Goal: Task Accomplishment & Management: Use online tool/utility

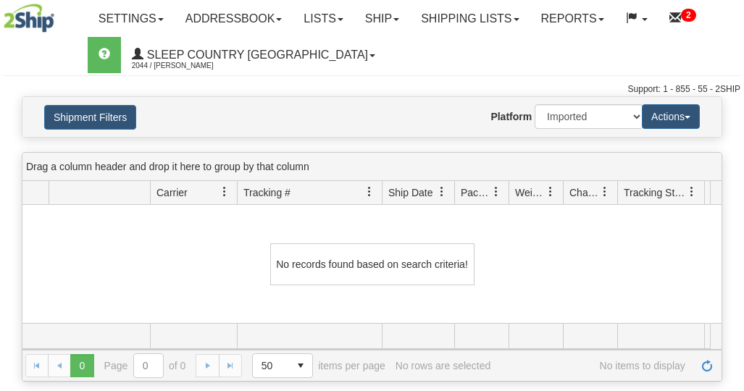
select select "1"
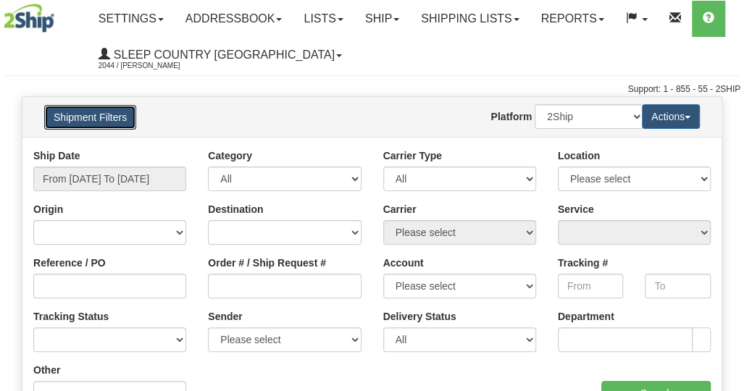
click at [110, 117] on button "Shipment Filters" at bounding box center [90, 117] width 92 height 25
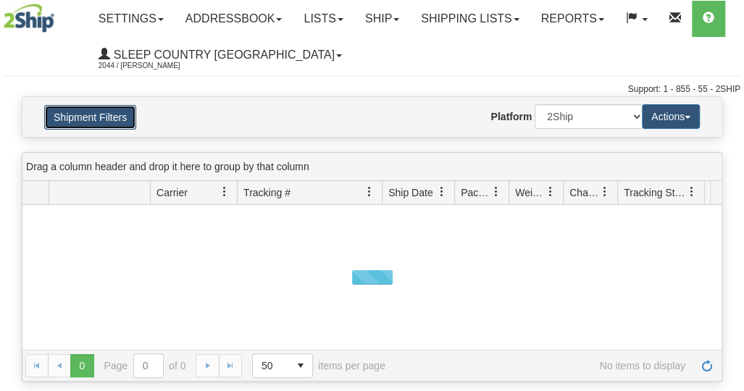
click at [109, 118] on button "Shipment Filters" at bounding box center [90, 117] width 92 height 25
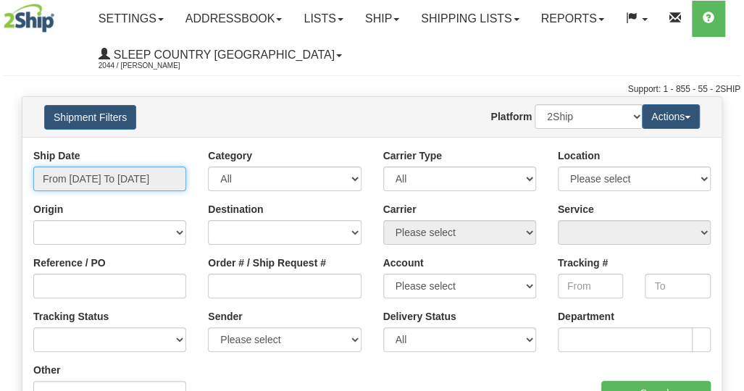
click at [96, 169] on input "From 09/19/2025 To 09/20/2025" at bounding box center [109, 179] width 153 height 25
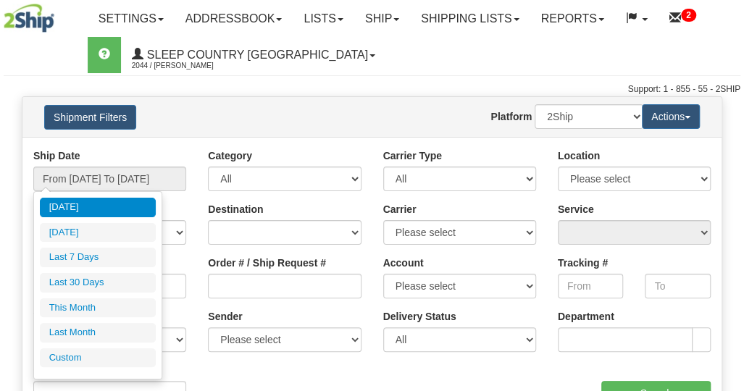
click at [90, 277] on li "Last 30 Days" at bounding box center [98, 283] width 116 height 20
type input "From 08/22/2025 To 09/20/2025"
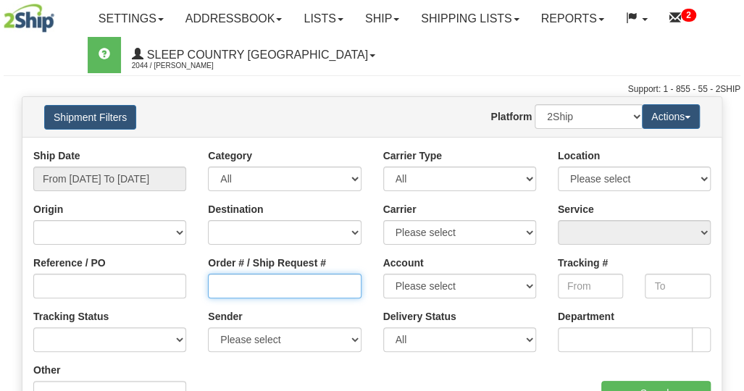
click at [268, 290] on input "Order # / Ship Request #" at bounding box center [284, 286] width 153 height 25
paste input "9000I071164"
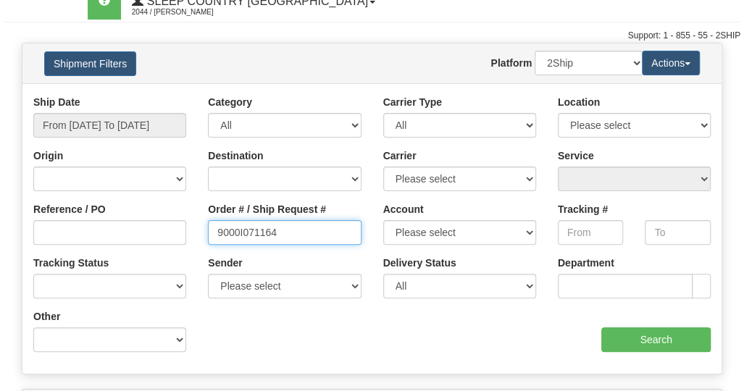
scroll to position [72, 0]
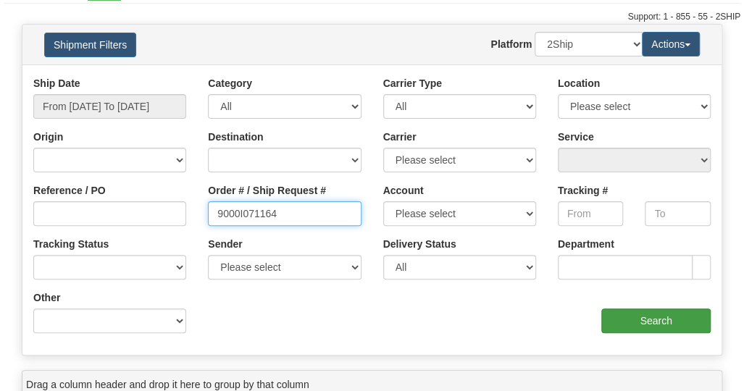
type input "9000I071164"
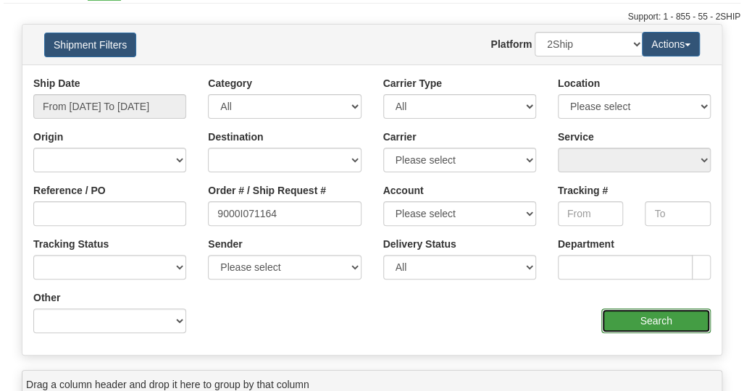
click at [656, 324] on input "Search" at bounding box center [655, 320] width 109 height 25
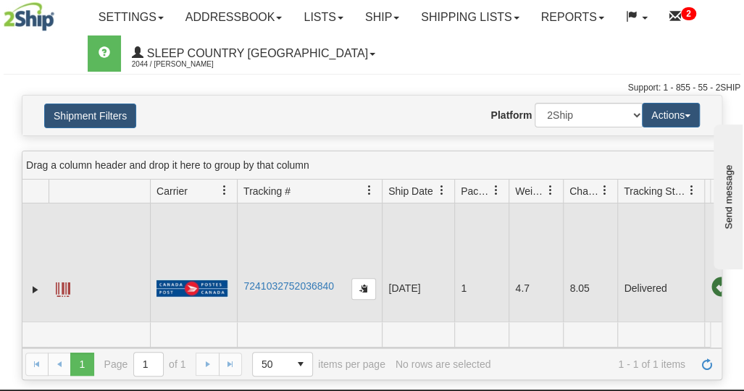
scroll to position [0, 0]
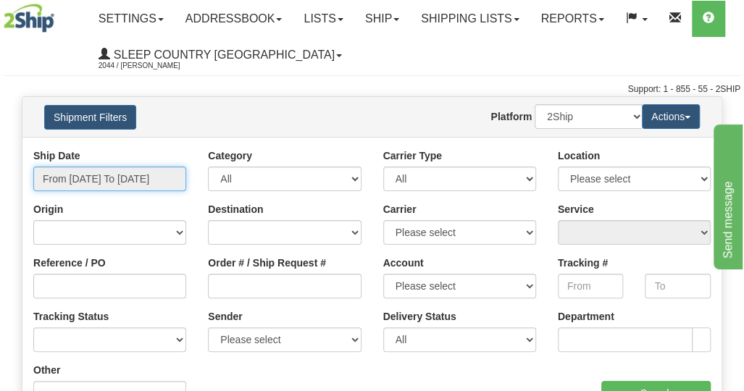
click at [127, 167] on input "From [DATE] To [DATE]" at bounding box center [109, 179] width 153 height 25
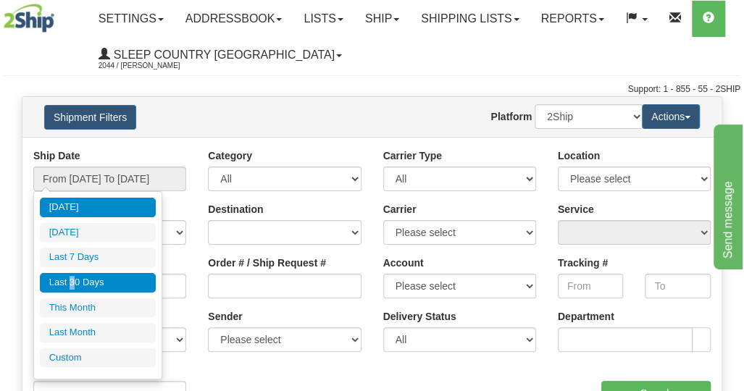
click at [72, 274] on li "Last 30 Days" at bounding box center [98, 283] width 116 height 20
type input "From [DATE] To [DATE]"
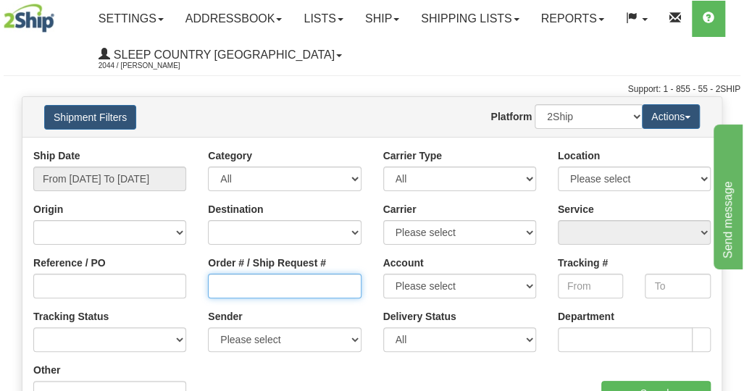
click at [281, 286] on input "Order # / Ship Request #" at bounding box center [284, 286] width 153 height 25
paste input "9002I061702"
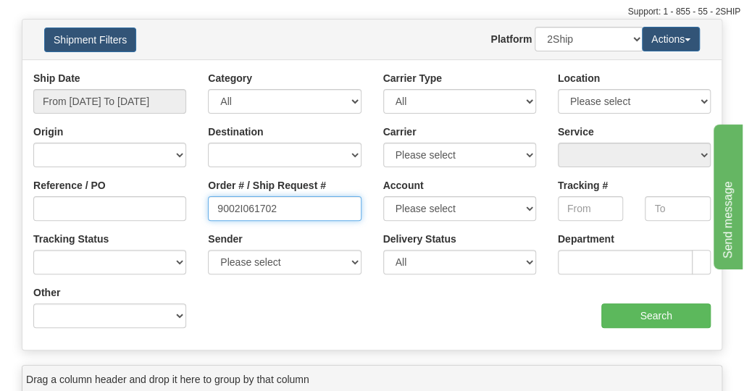
scroll to position [145, 0]
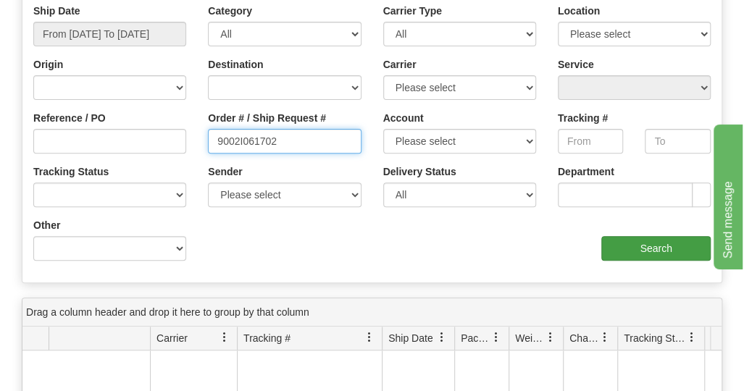
type input "9002I061702"
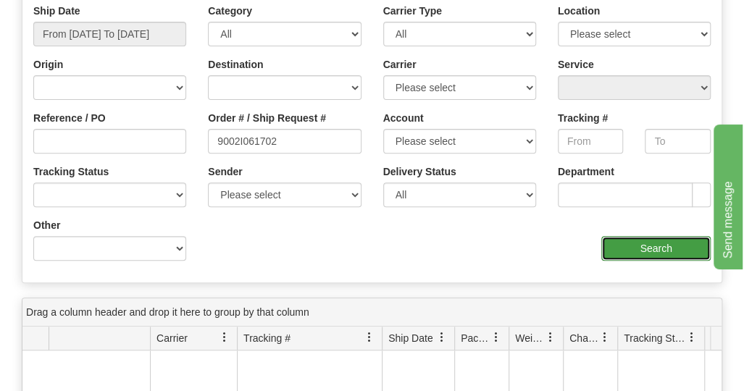
click at [644, 244] on input "Search" at bounding box center [655, 248] width 109 height 25
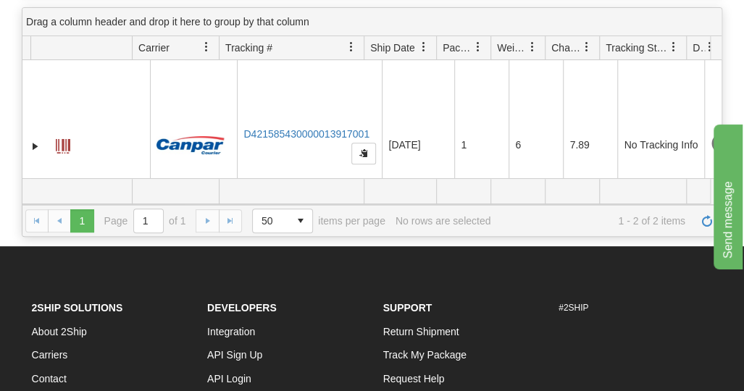
scroll to position [0, 0]
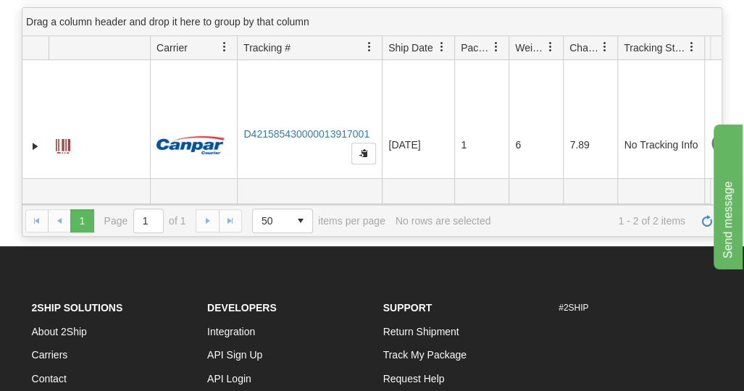
click at [729, 17] on div "Please wait... × Confirm Delete Delete Cancel × Confirm Delete Yes No Cancel × …" at bounding box center [372, 93] width 744 height 285
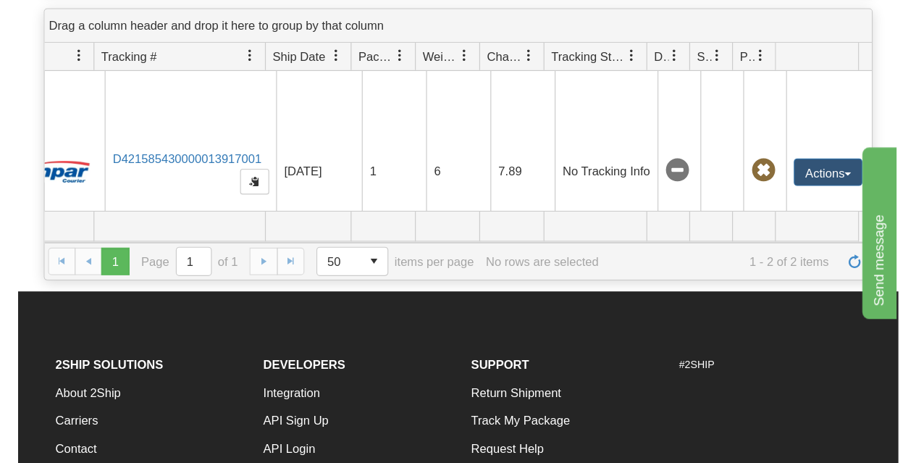
scroll to position [0, 175]
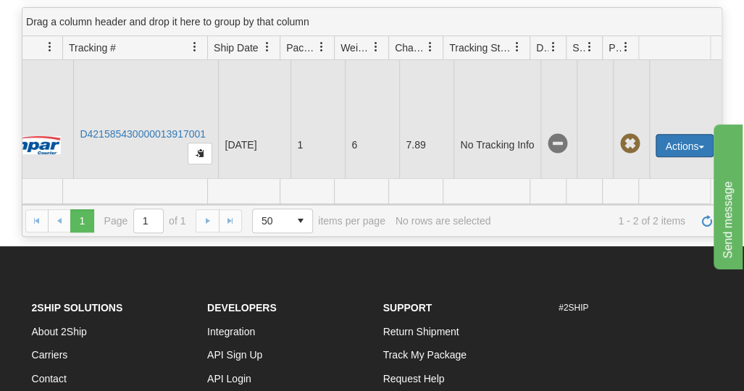
click at [680, 153] on button "Actions" at bounding box center [684, 145] width 58 height 23
click at [692, 155] on button "Actions" at bounding box center [684, 145] width 58 height 23
click at [696, 153] on button "Actions" at bounding box center [684, 145] width 58 height 23
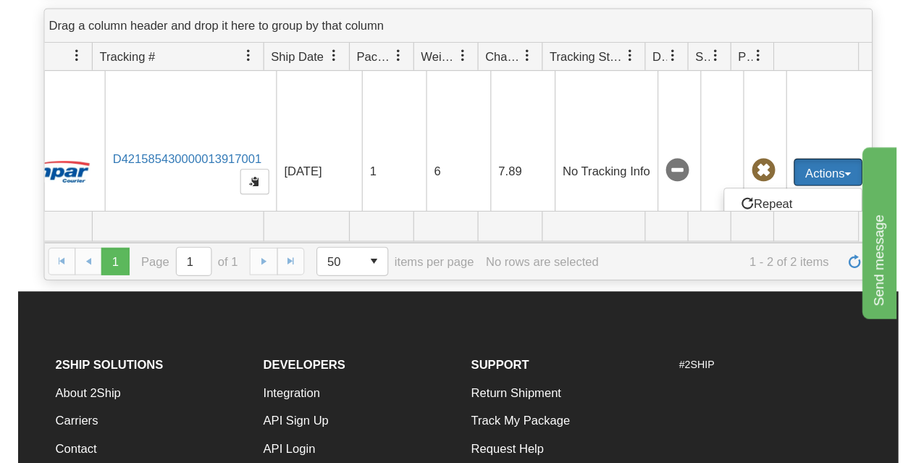
scroll to position [0, 2]
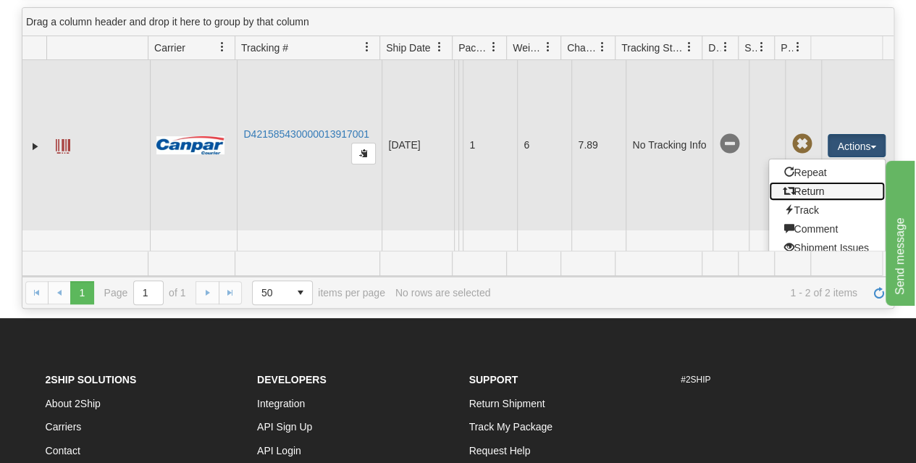
click at [743, 196] on link "Return" at bounding box center [827, 191] width 116 height 19
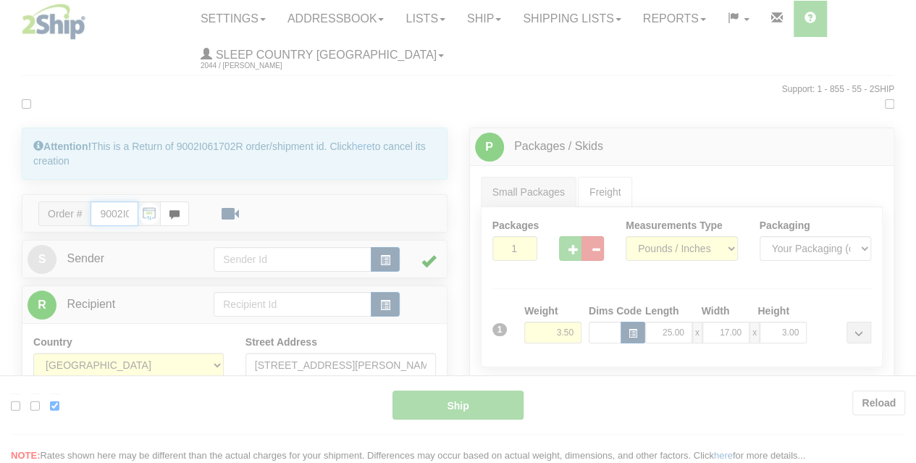
type input "1"
type input "15:01"
type input "16:00"
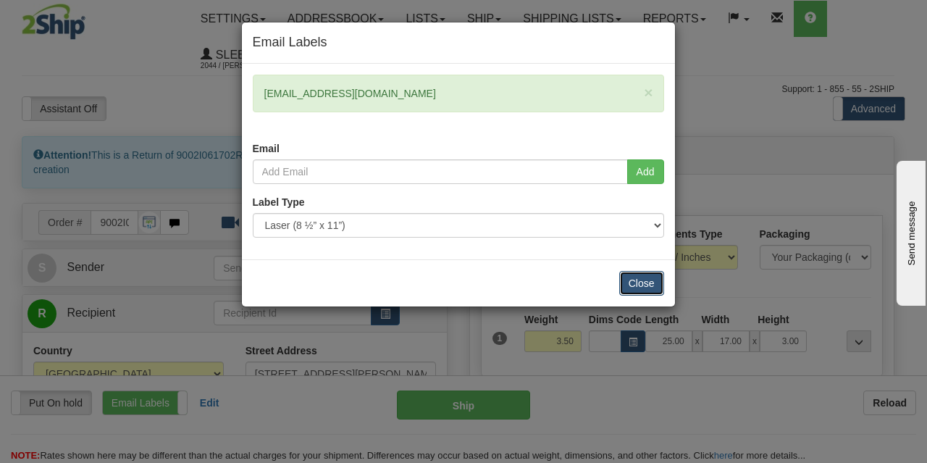
click at [638, 280] on button "Close" at bounding box center [641, 283] width 45 height 25
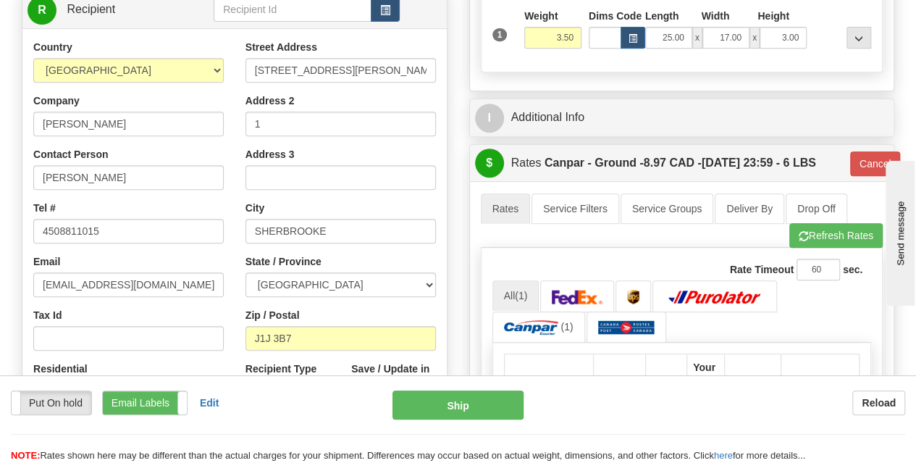
scroll to position [217, 0]
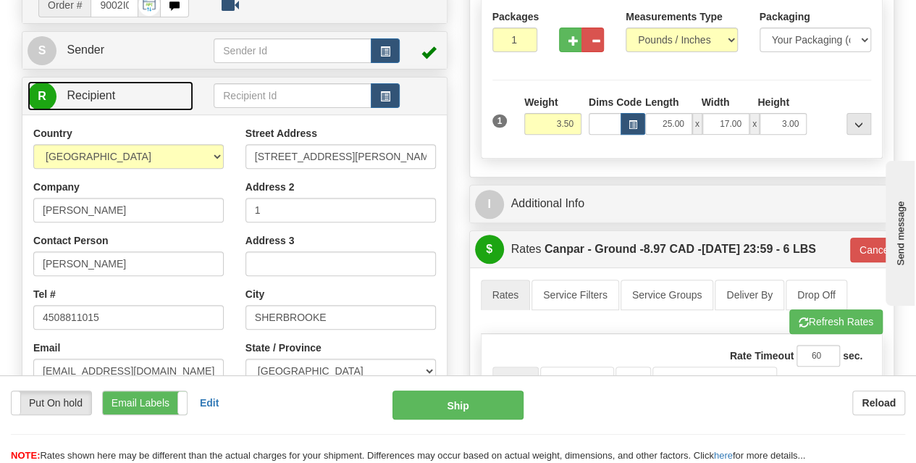
click at [114, 94] on span "Recipient" at bounding box center [91, 95] width 49 height 12
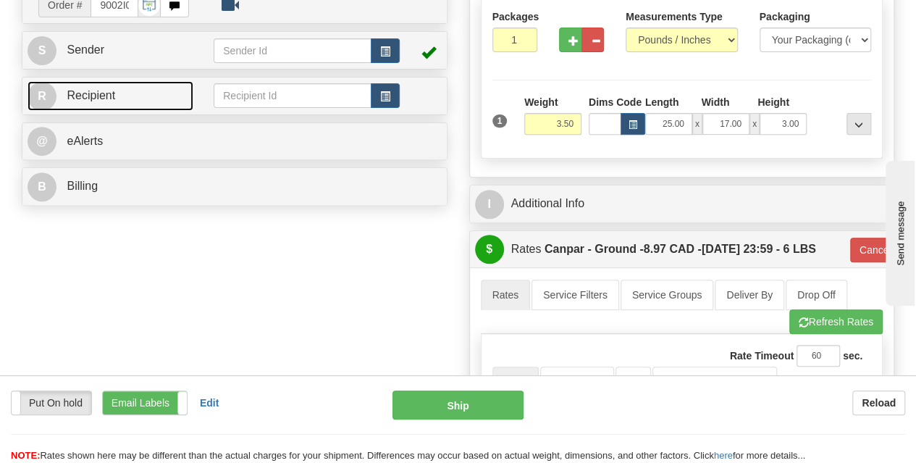
click at [120, 93] on link "R Recipient" at bounding box center [111, 96] width 166 height 30
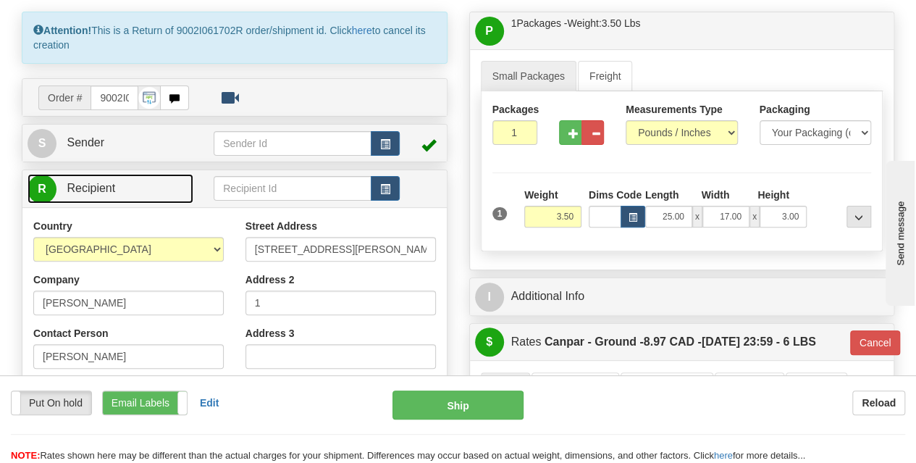
scroll to position [72, 0]
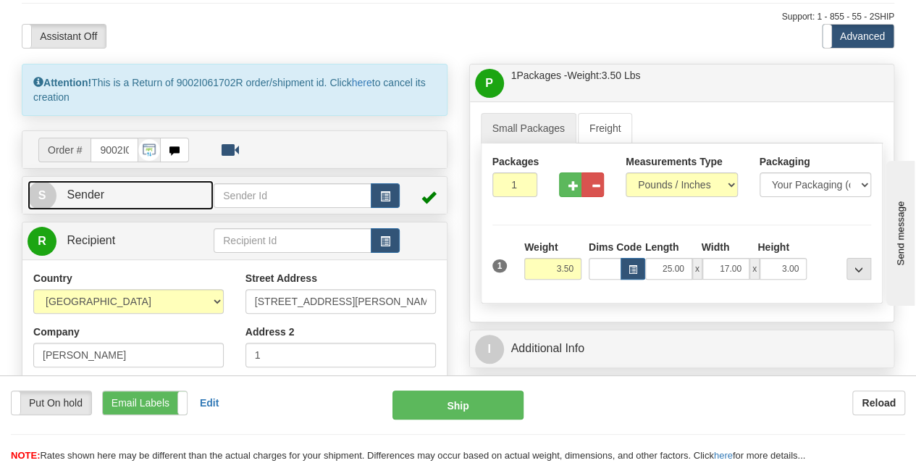
click at [128, 196] on link "S Sender" at bounding box center [121, 195] width 186 height 30
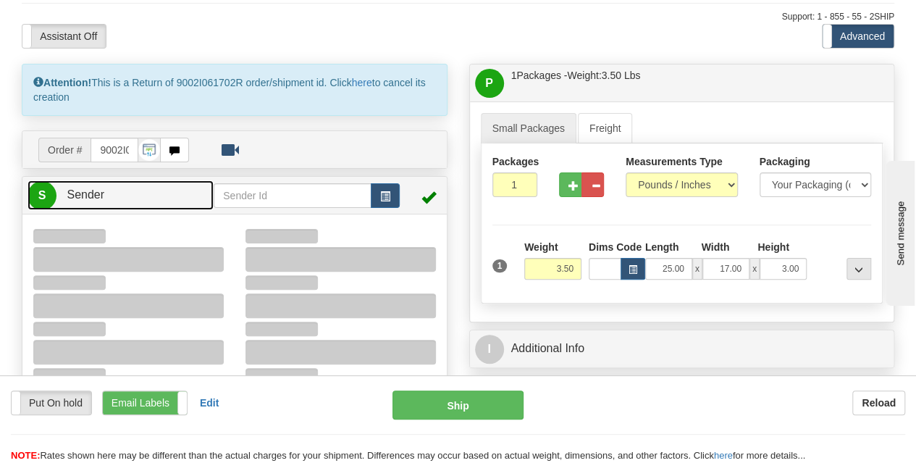
type input "13:44"
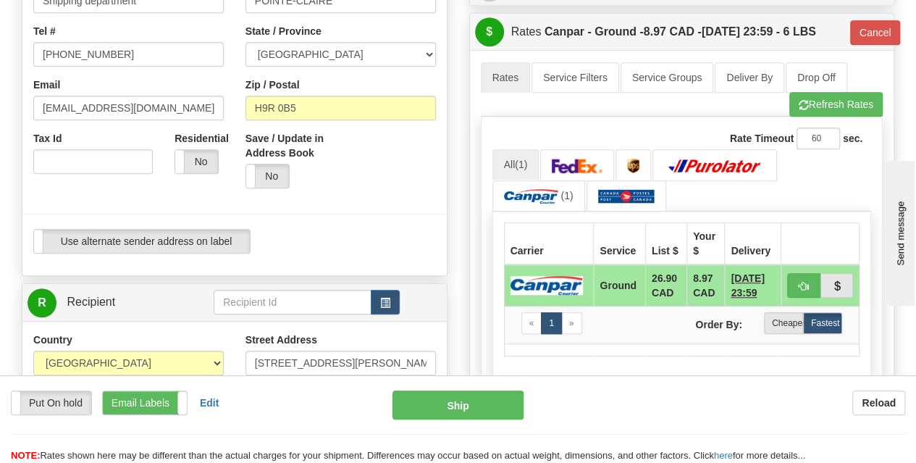
scroll to position [145, 0]
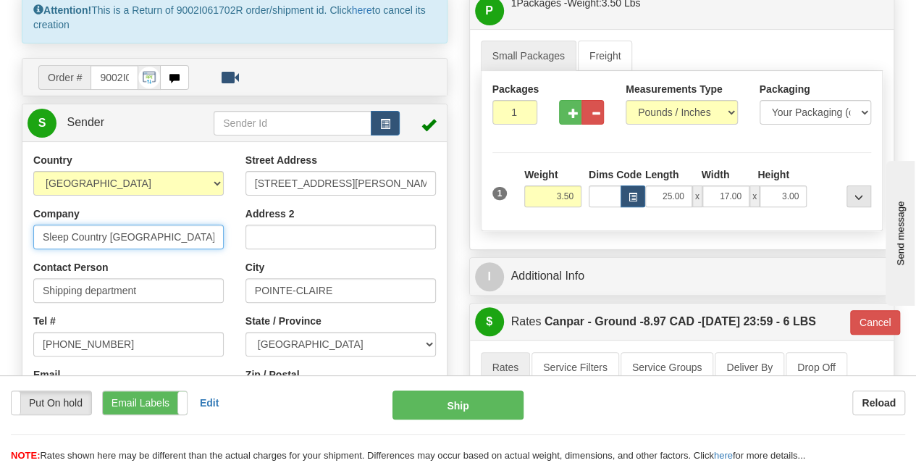
drag, startPoint x: 174, startPoint y: 238, endPoint x: 15, endPoint y: 244, distance: 158.7
click at [22, 244] on div "Country AFGHANISTAN ALAND ISLANDS ALBANIA ALGERIA AMERICAN SAMOA ANDORRA ANGOLA…" at bounding box center [234, 353] width 424 height 401
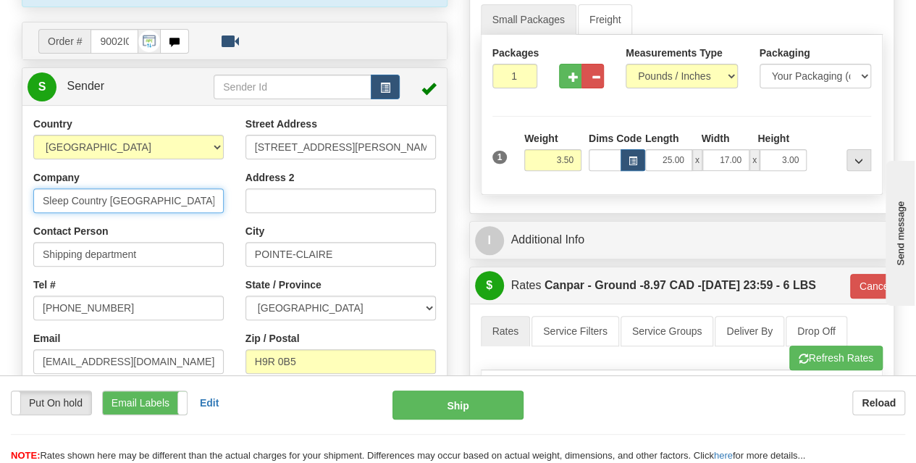
scroll to position [109, 0]
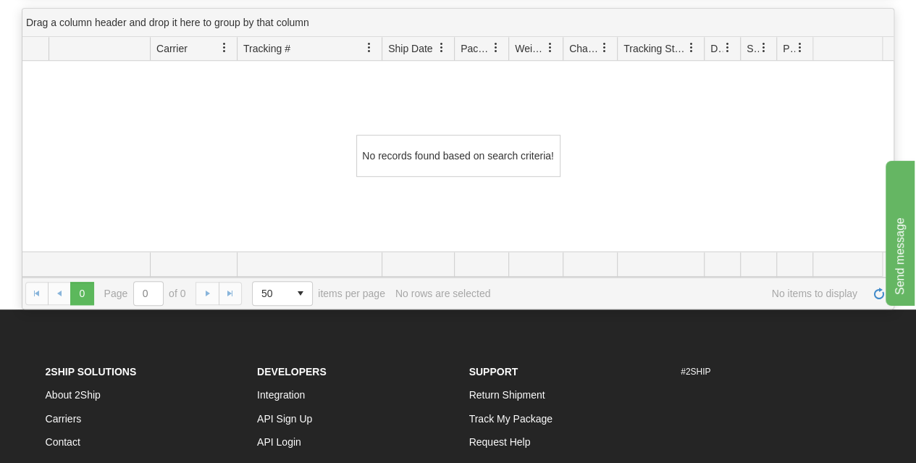
scroll to position [145, 0]
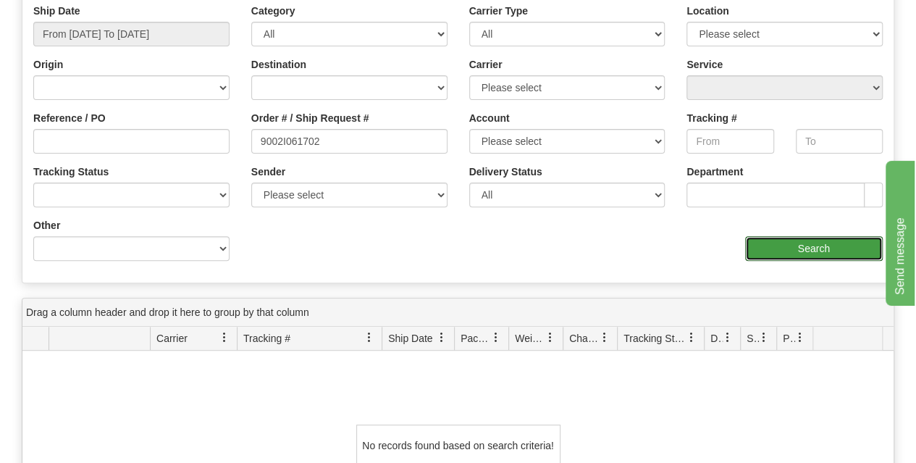
click at [831, 245] on input "Search" at bounding box center [814, 248] width 138 height 25
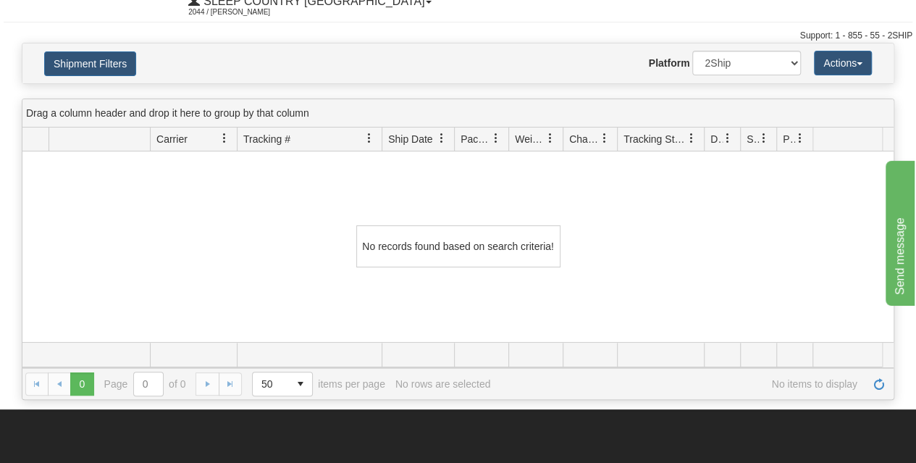
scroll to position [0, 0]
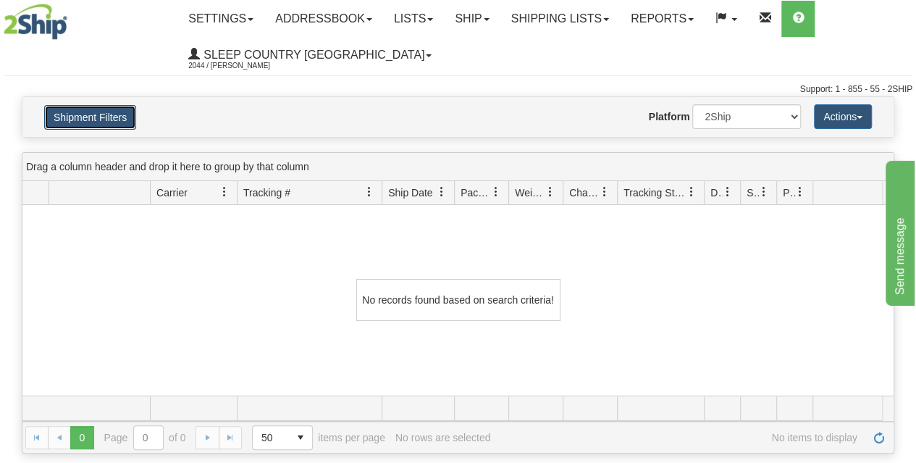
click at [106, 117] on button "Shipment Filters" at bounding box center [90, 117] width 92 height 25
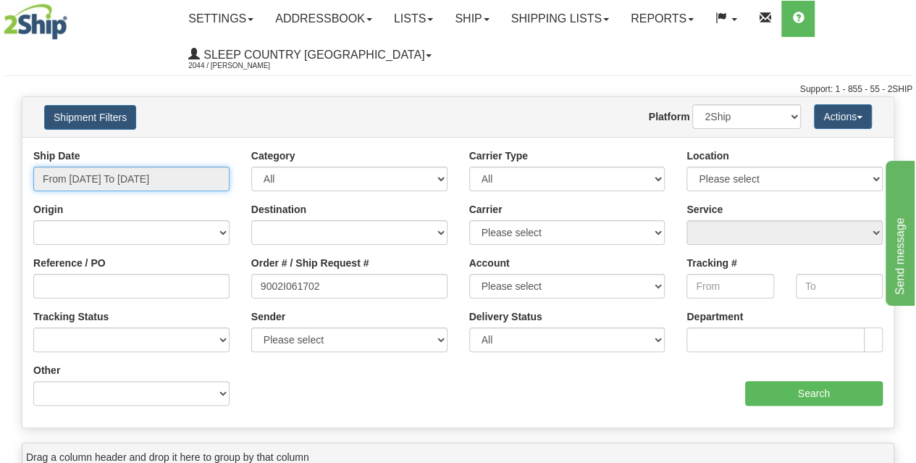
click at [109, 176] on input "From [DATE] To [DATE]" at bounding box center [131, 179] width 196 height 25
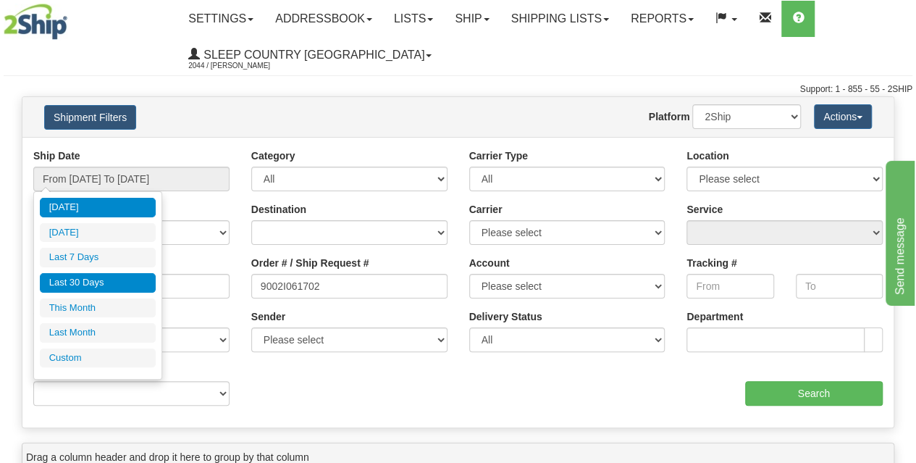
click at [91, 282] on li "Last 30 Days" at bounding box center [98, 283] width 116 height 20
type input "From [DATE] To [DATE]"
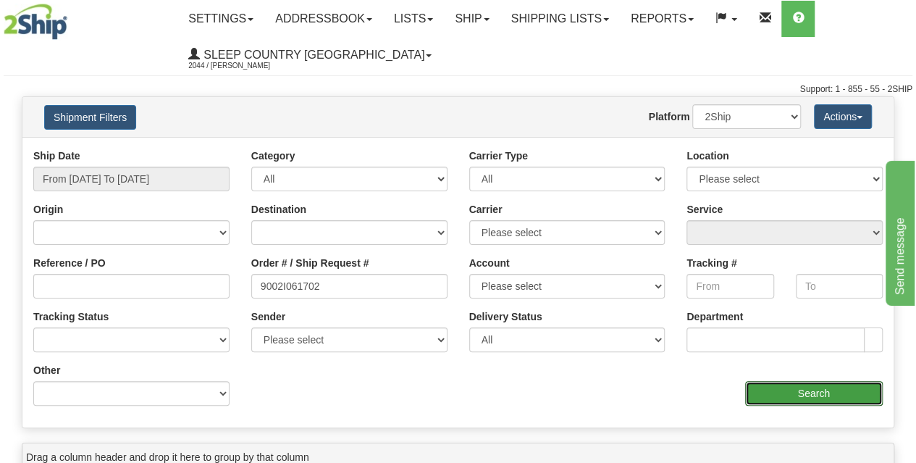
drag, startPoint x: 791, startPoint y: 392, endPoint x: 713, endPoint y: 389, distance: 77.6
click at [790, 392] on input "Search" at bounding box center [814, 393] width 138 height 25
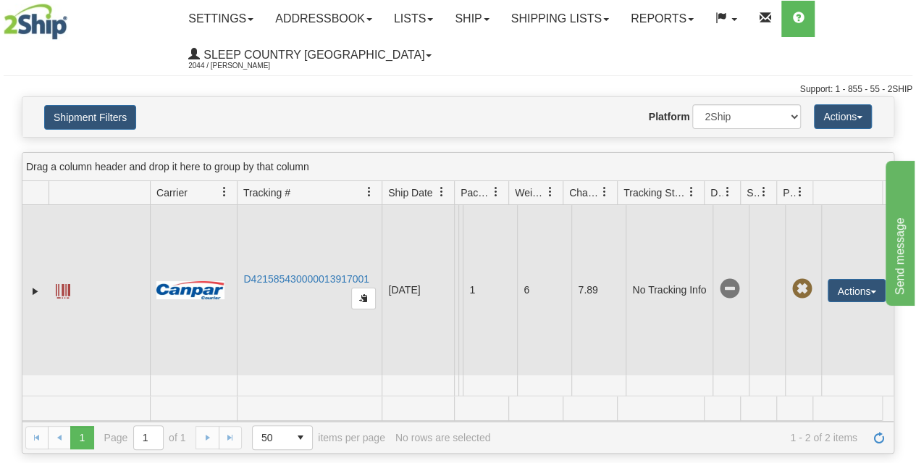
drag, startPoint x: 372, startPoint y: 285, endPoint x: 248, endPoint y: 318, distance: 128.9
click at [239, 309] on td "D421585430000013917001" at bounding box center [309, 290] width 145 height 170
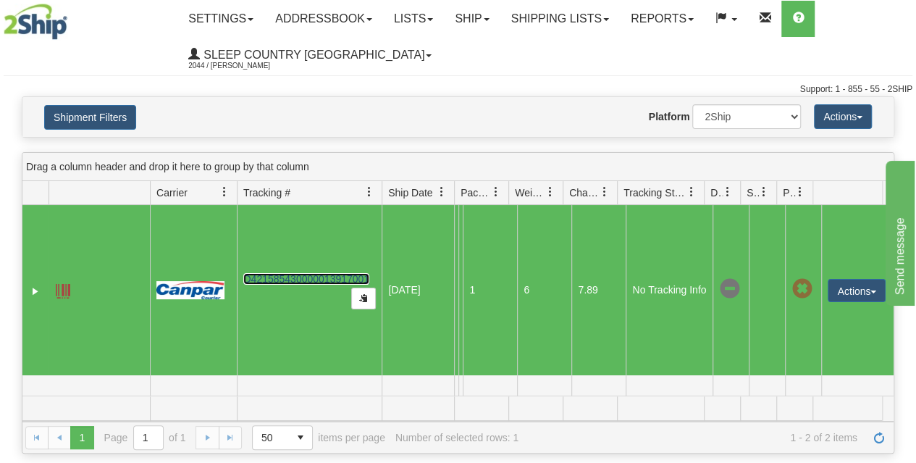
click at [294, 281] on link "D421585430000013917001" at bounding box center [306, 279] width 126 height 12
